Goal: Find contact information: Find contact information

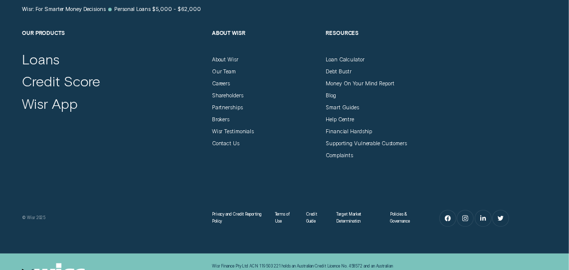
scroll to position [4146, 0]
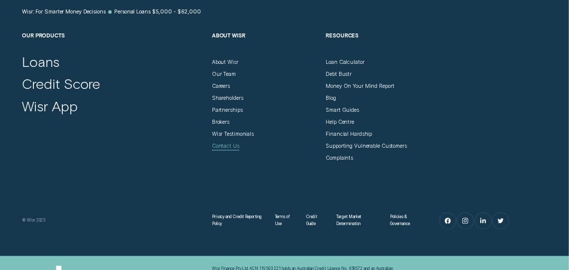
click at [227, 149] on div "Contact Us" at bounding box center [225, 146] width 27 height 6
click at [135, 70] on div "Loans" at bounding box center [113, 61] width 183 height 17
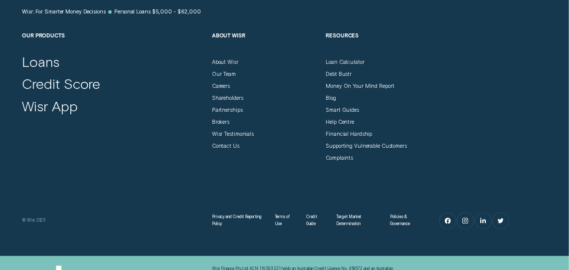
click at [135, 70] on div "Loans" at bounding box center [113, 61] width 183 height 17
